Goal: Navigation & Orientation: Go to known website

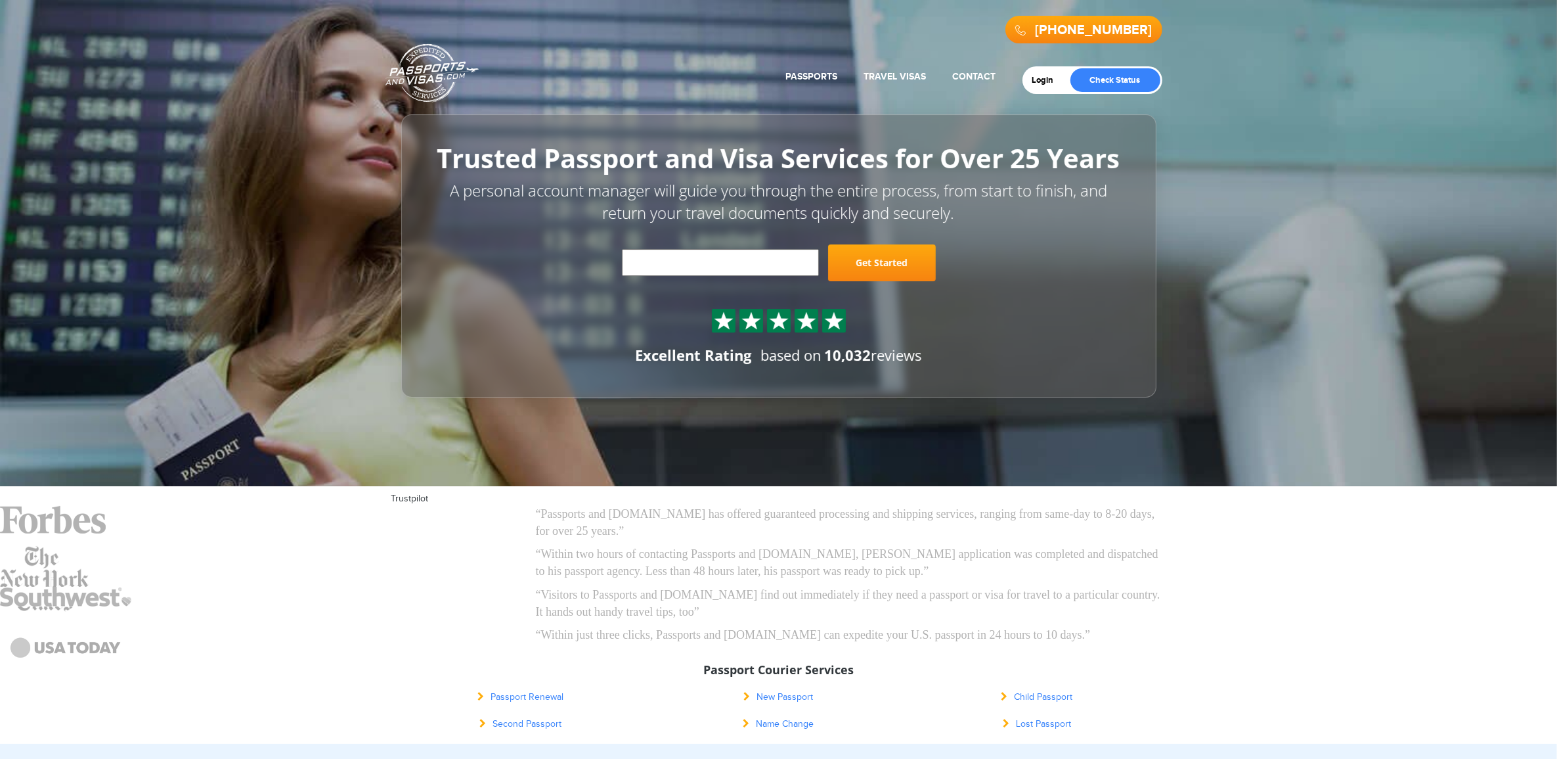
click at [427, 76] on link "Passports & [DOMAIN_NAME]" at bounding box center [432, 72] width 93 height 59
